Goal: Ask a question

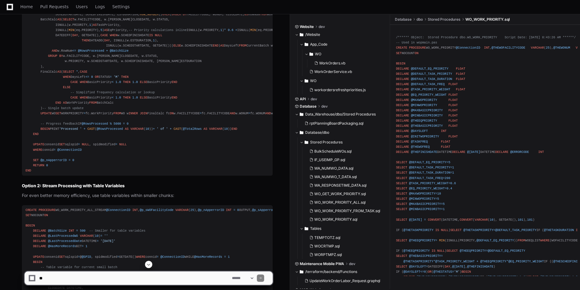
scroll to position [2340, 0]
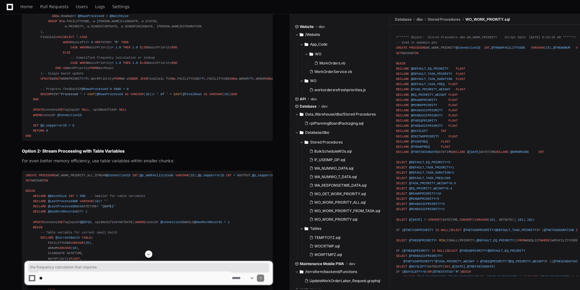
drag, startPoint x: 55, startPoint y: 158, endPoint x: 134, endPoint y: 160, distance: 79.0
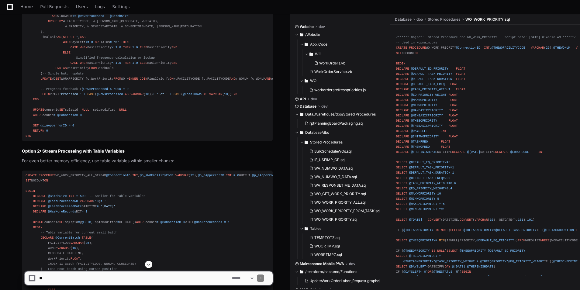
drag, startPoint x: 134, startPoint y: 160, endPoint x: 207, endPoint y: 137, distance: 76.2
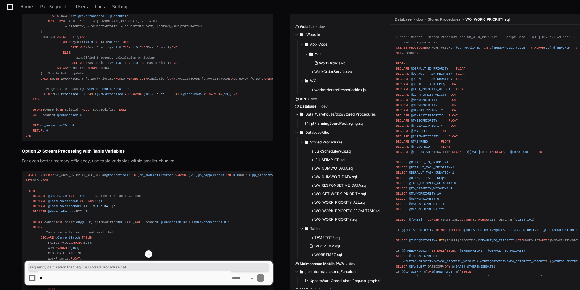
drag, startPoint x: 65, startPoint y: 158, endPoint x: 177, endPoint y: 159, distance: 112.2
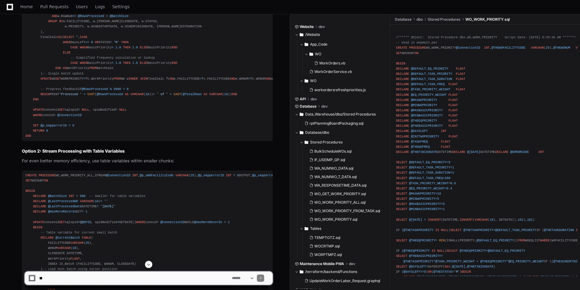
drag, startPoint x: 177, startPoint y: 159, endPoint x: 142, endPoint y: 173, distance: 38.5
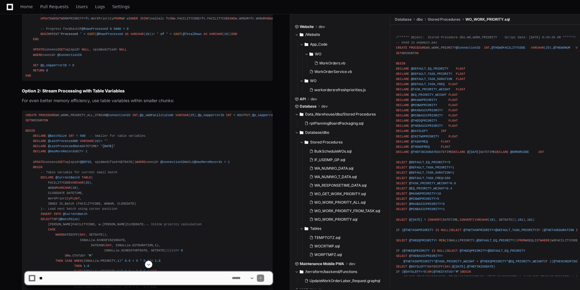
scroll to position [2401, 0]
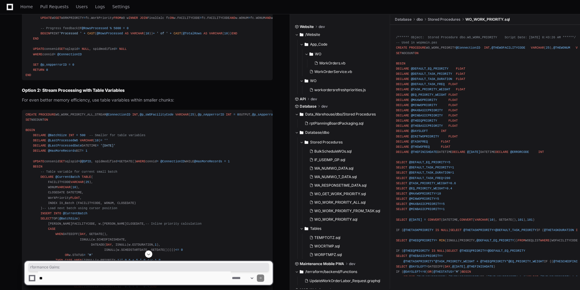
drag, startPoint x: 35, startPoint y: 115, endPoint x: 77, endPoint y: 115, distance: 41.6
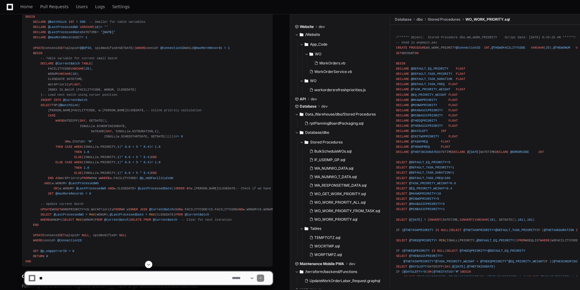
scroll to position [2522, 0]
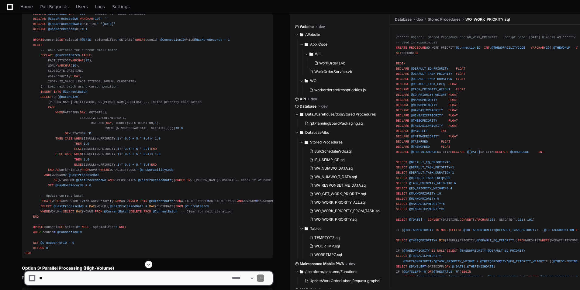
click at [149, 266] on span at bounding box center [148, 264] width 5 height 5
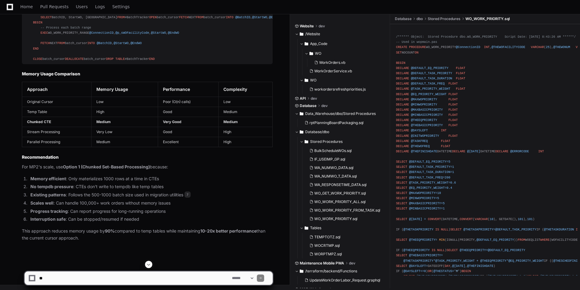
scroll to position [3344, 0]
click at [130, 280] on textarea at bounding box center [134, 277] width 193 height 13
click at [128, 280] on textarea at bounding box center [134, 277] width 193 height 13
type textarea "**********"
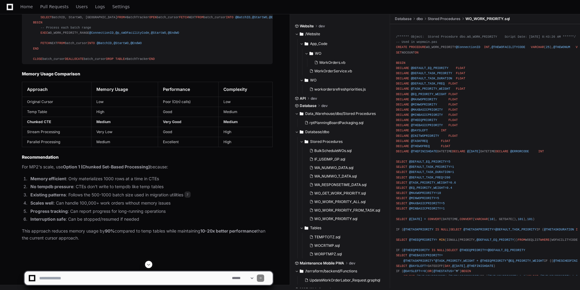
click at [152, 262] on button at bounding box center [148, 264] width 7 height 7
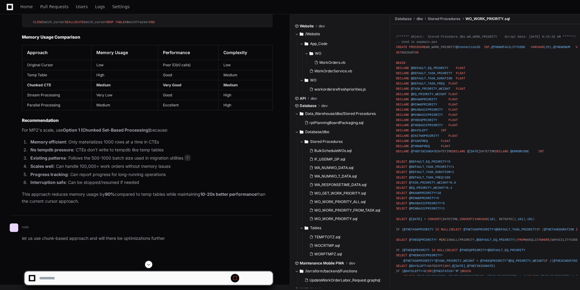
click at [149, 264] on span at bounding box center [148, 264] width 5 height 5
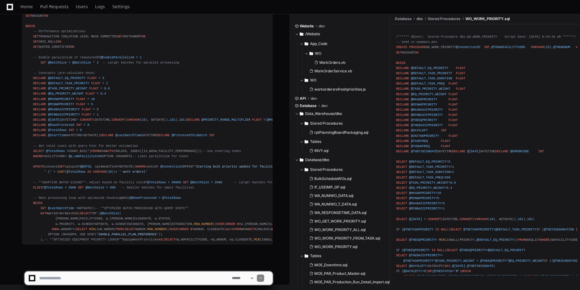
scroll to position [4485, 0]
click at [106, 283] on textarea at bounding box center [134, 277] width 193 height 13
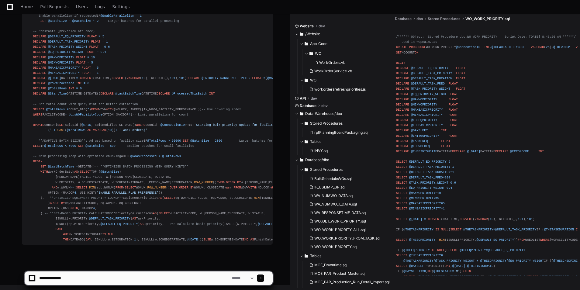
scroll to position [4615, 0]
type textarea "**********"
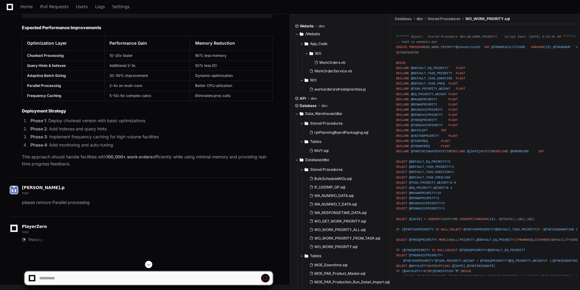
scroll to position [5615, 0]
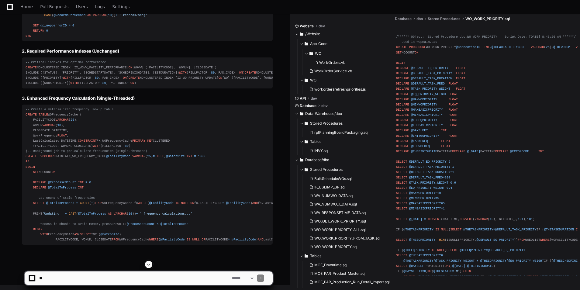
scroll to position [5615, 0]
